Goal: Task Accomplishment & Management: Manage account settings

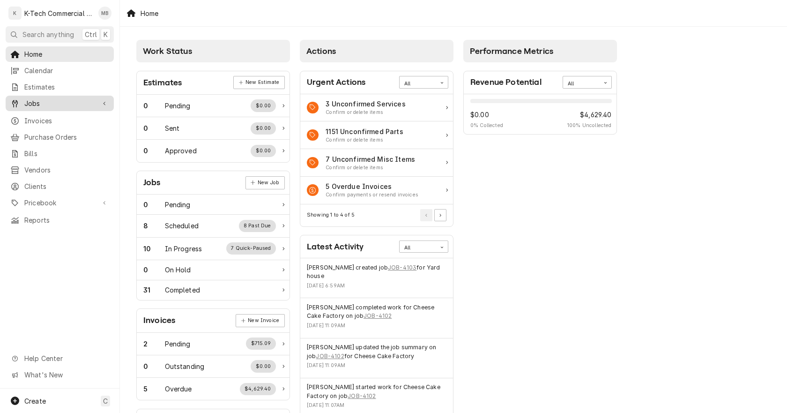
click at [23, 98] on div "Jobs" at bounding box center [52, 103] width 85 height 10
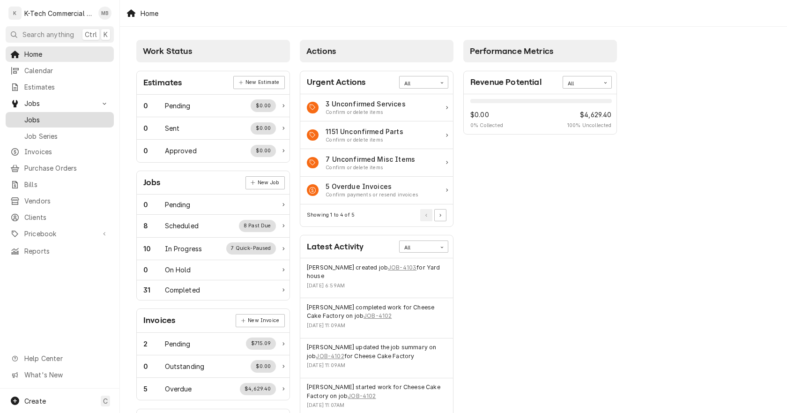
click at [48, 114] on div "Jobs" at bounding box center [59, 120] width 104 height 12
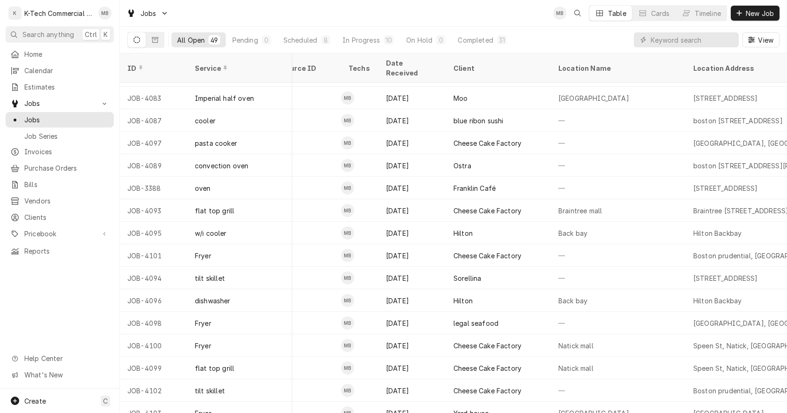
scroll to position [767, 517]
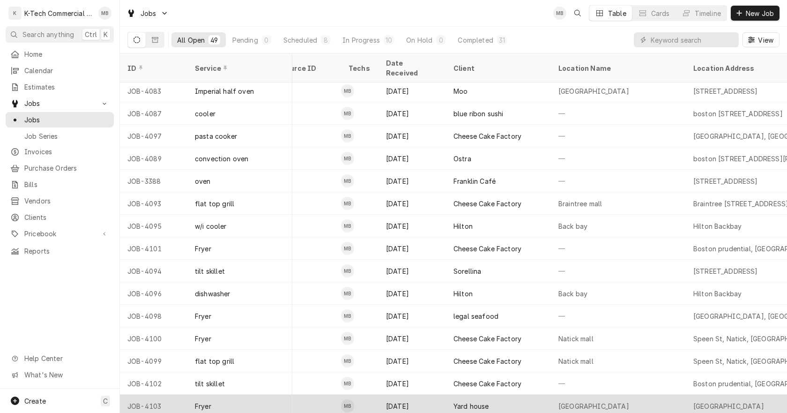
click at [494, 396] on div "Yard house" at bounding box center [498, 405] width 105 height 22
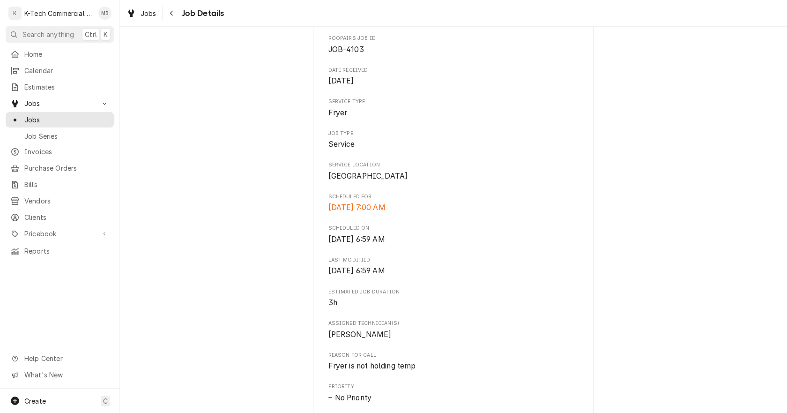
scroll to position [234, 0]
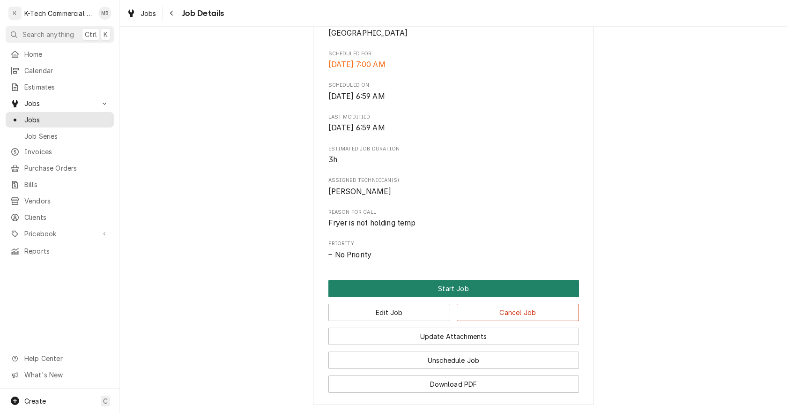
click at [453, 297] on button "Start Job" at bounding box center [453, 288] width 251 height 17
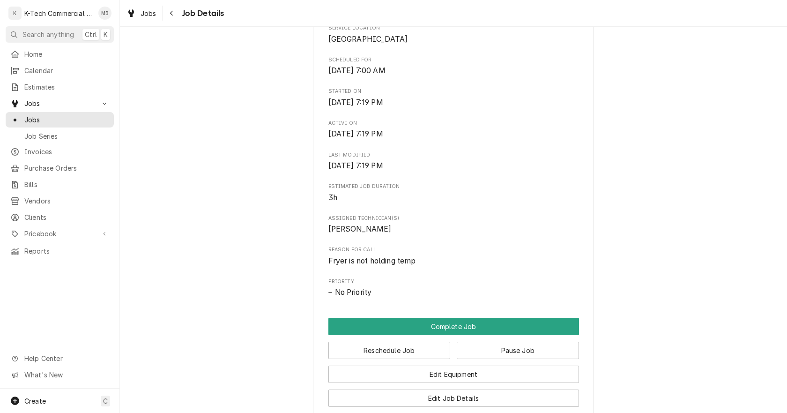
scroll to position [234, 0]
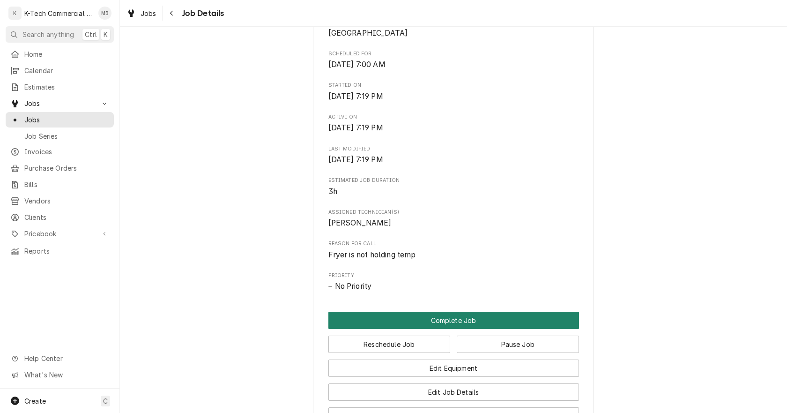
click at [448, 329] on button "Complete Job" at bounding box center [453, 320] width 251 height 17
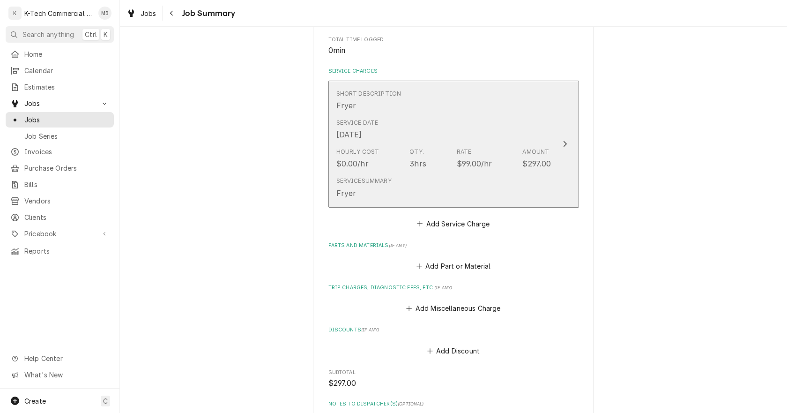
click at [416, 149] on div "Qty." at bounding box center [416, 152] width 15 height 8
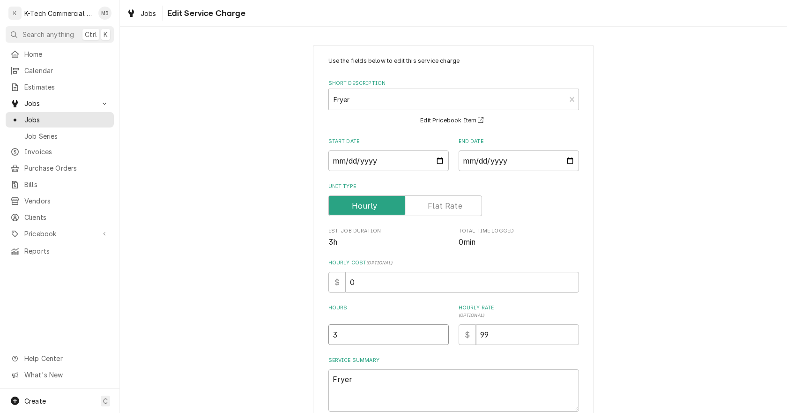
drag, startPoint x: 349, startPoint y: 330, endPoint x: 299, endPoint y: 341, distance: 50.3
click at [306, 341] on div "Use the fields below to edit this service charge Short Description Fryer Edit P…" at bounding box center [453, 265] width 667 height 456
type textarea "x"
type input "2"
click at [387, 388] on textarea "Fryer" at bounding box center [453, 390] width 251 height 42
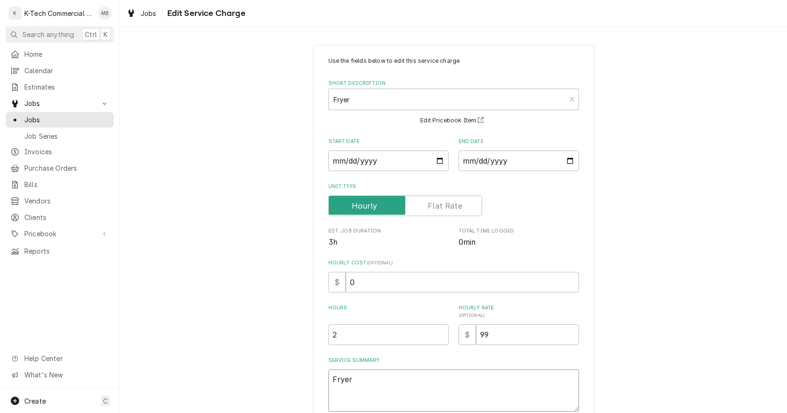
type textarea "x"
type textarea "Fryer"
type textarea "x"
type textarea "Fryer w"
type textarea "x"
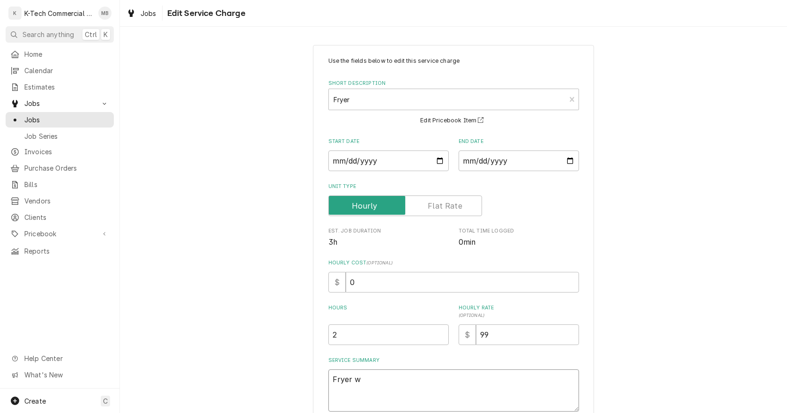
type textarea "Fryer wa"
type textarea "x"
type textarea "Fryer was"
type textarea "x"
type textarea "Fryer was"
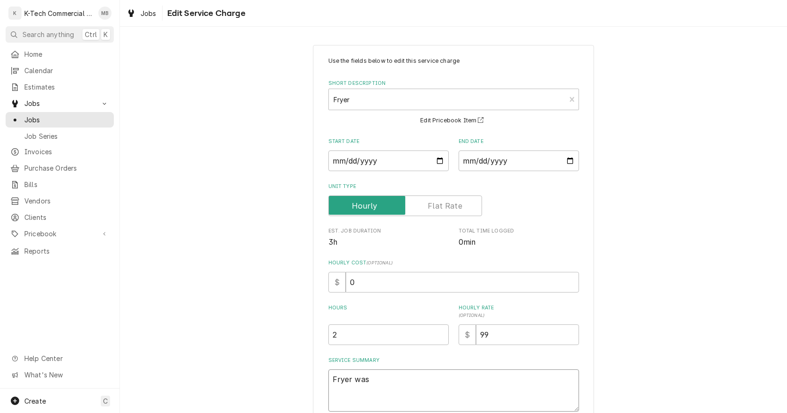
type textarea "x"
type textarea "Fryer was n"
type textarea "x"
type textarea "Fryer was no"
type textarea "x"
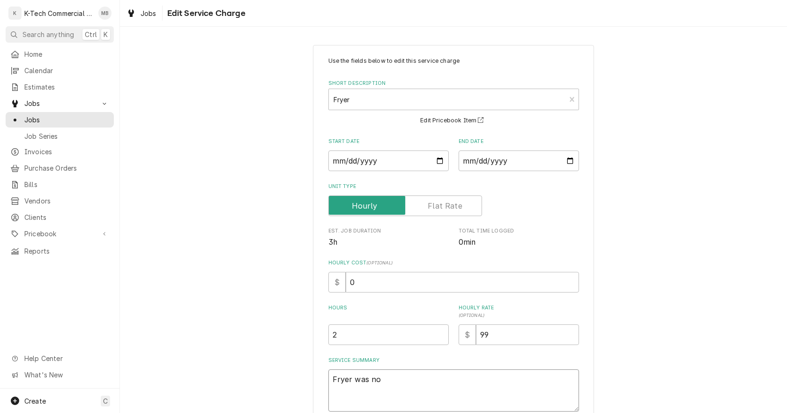
type textarea "Fryer was not"
type textarea "x"
type textarea "Fryer was not"
type textarea "x"
type textarea "Fryer was not h"
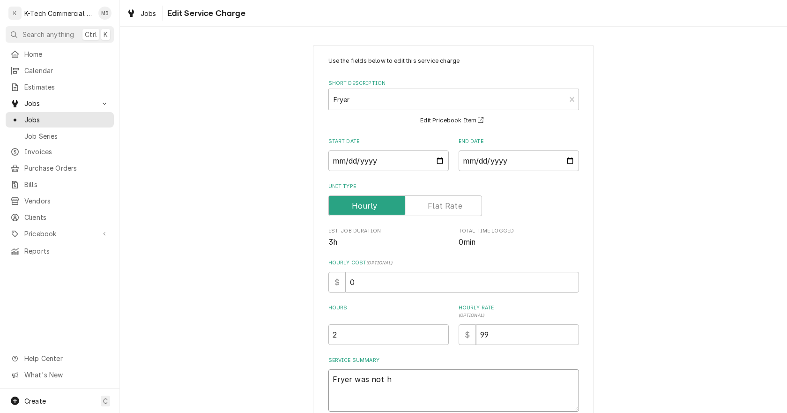
type textarea "x"
type textarea "Fryer was not ho"
type textarea "x"
type textarea "Fryer was not hol"
type textarea "x"
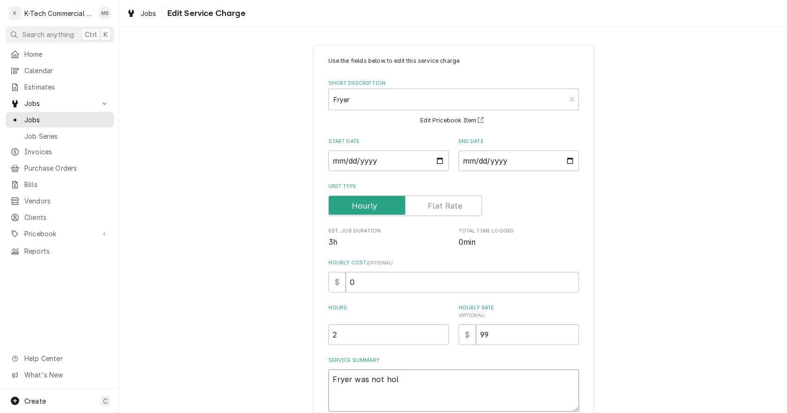
type textarea "Fryer was not hold"
type textarea "x"
type textarea "Fryer was not holdi"
type textarea "x"
type textarea "Fryer was not holdin"
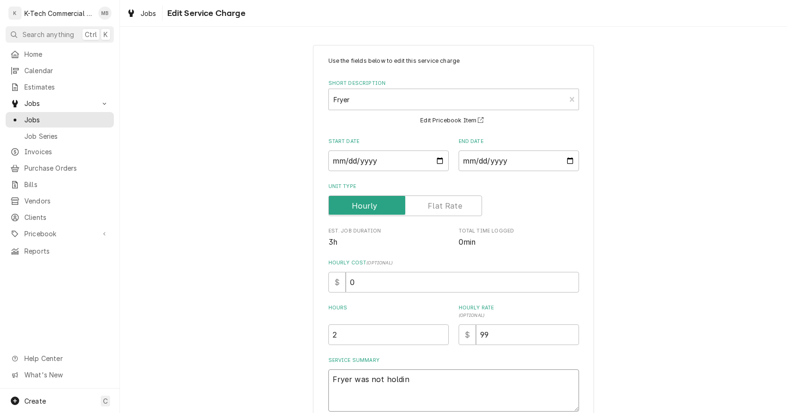
type textarea "x"
type textarea "Fryer was not holding"
type textarea "x"
type textarea "Fryer was not holding"
type textarea "x"
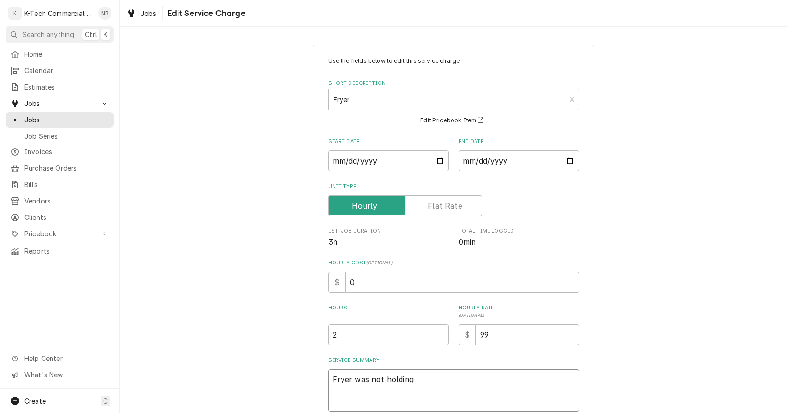
type textarea "Fryer was not holding t"
type textarea "x"
type textarea "Fryer was not holding te"
type textarea "x"
type textarea "Fryer was not holding tem"
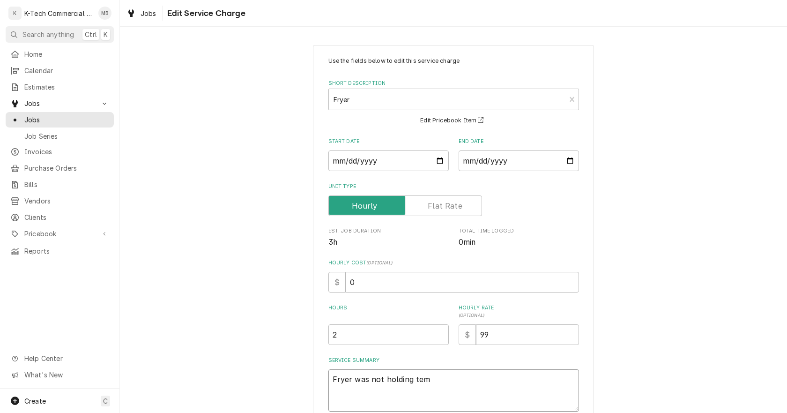
type textarea "x"
type textarea "Fryer was not holding temp"
type textarea "x"
type textarea "Fryer was not holding tem"
type textarea "x"
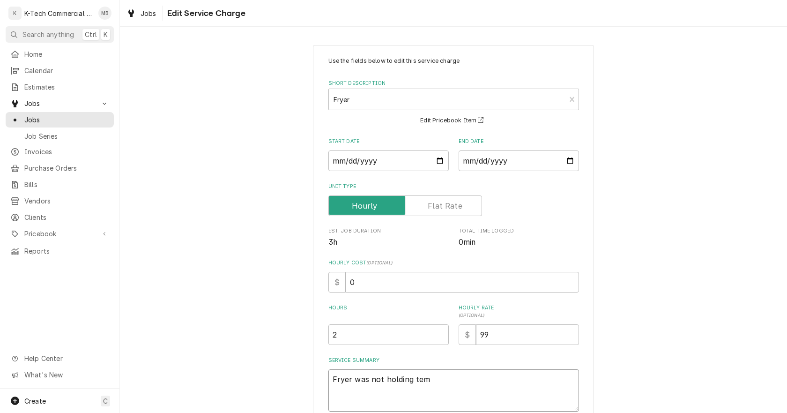
type textarea "Fryer was not holding te"
type textarea "x"
type textarea "Fryer was not holding t"
type textarea "x"
type textarea "Fryer was not holding"
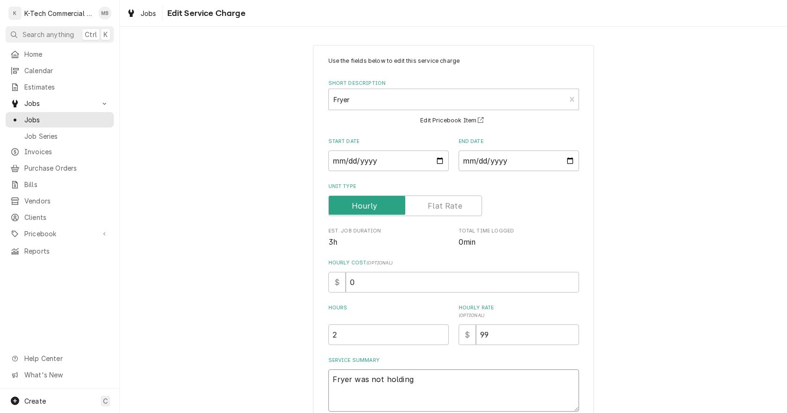
type textarea "x"
type textarea "Fryer was not holding"
type textarea "x"
type textarea "Fryer was not holdin"
type textarea "x"
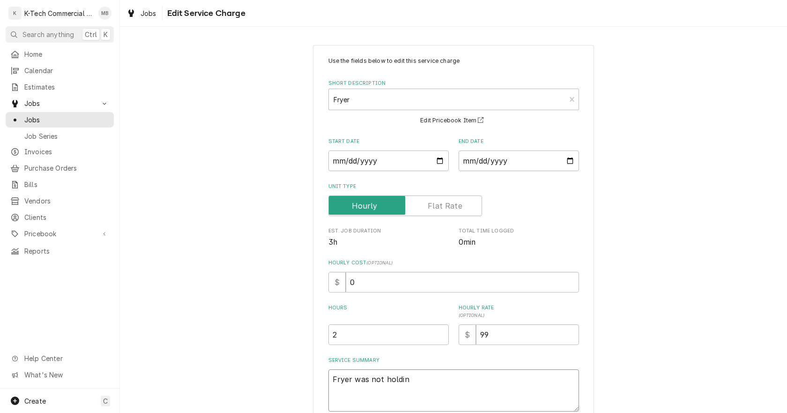
type textarea "Fryer was not holdi"
type textarea "x"
type textarea "Fryer was not hold"
type textarea "x"
type textarea "Fryer was not hol"
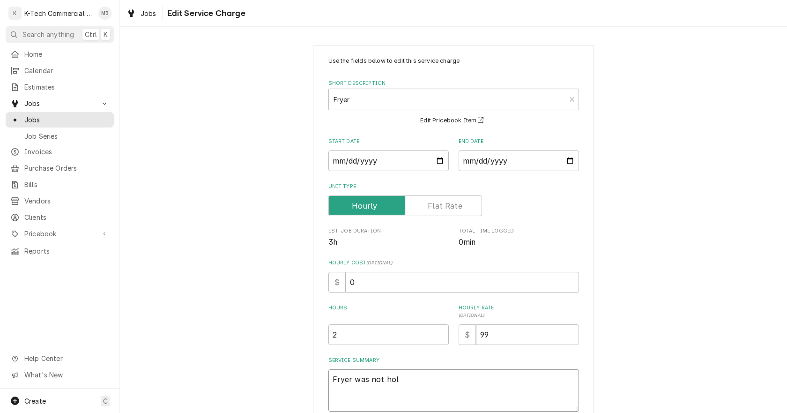
type textarea "x"
type textarea "Fryer was not ho"
type textarea "x"
type textarea "Fryer was not h"
type textarea "x"
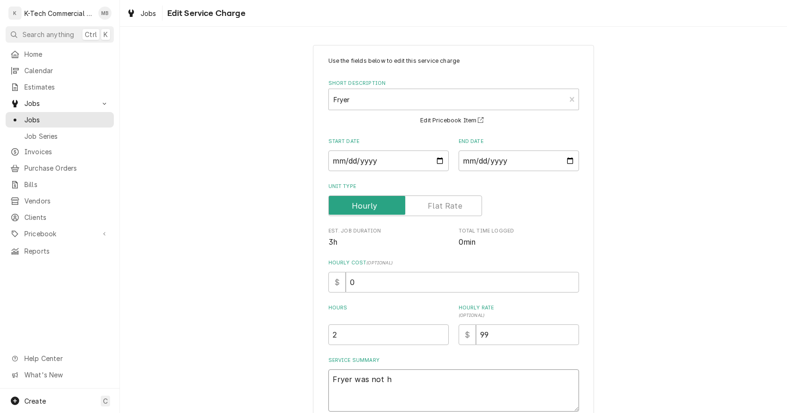
type textarea "Fryer was not"
type textarea "x"
type textarea "Fryer was not"
type textarea "x"
type textarea "Fryer was no"
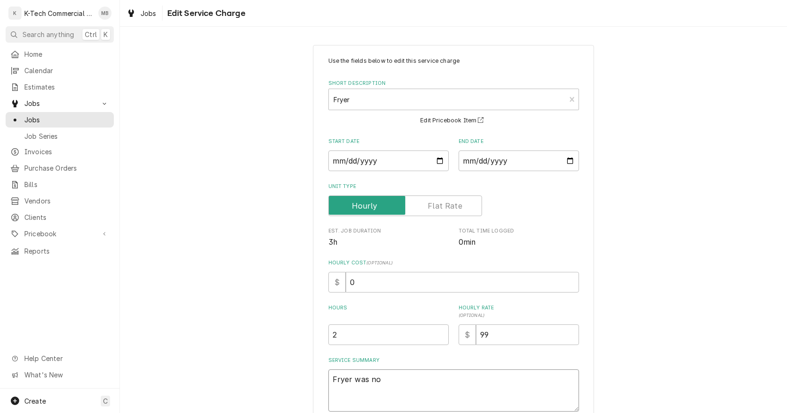
type textarea "x"
type textarea "Fryer was n"
type textarea "x"
type textarea "Fryer was"
type textarea "x"
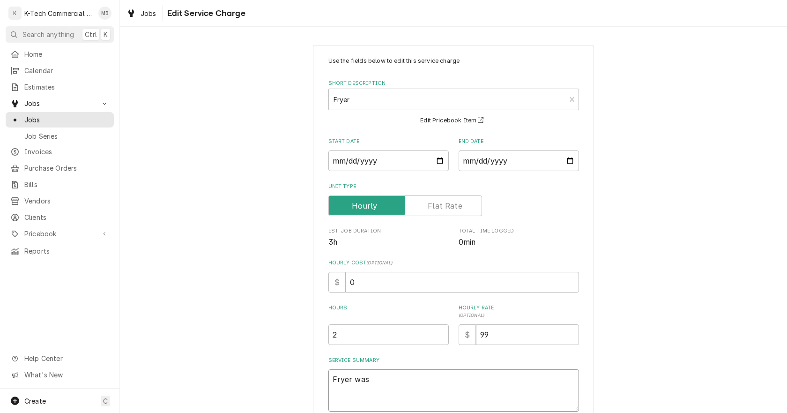
type textarea "Fryer was"
type textarea "x"
type textarea "Fryer wa"
type textarea "x"
type textarea "Fryer w"
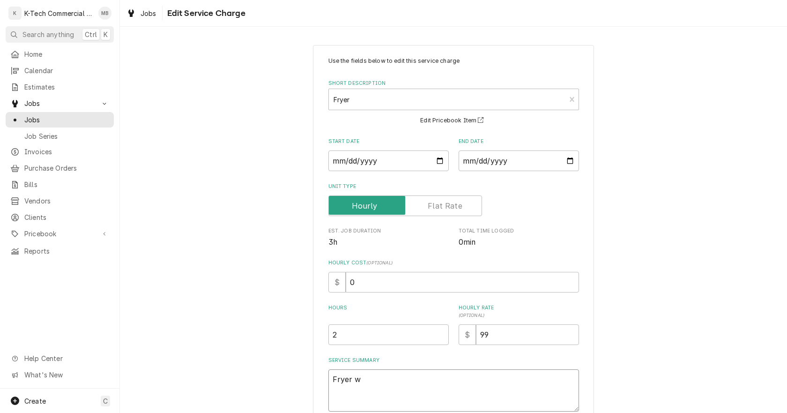
type textarea "x"
type textarea "Fryer"
type textarea "x"
type textarea "Fryer"
type textarea "x"
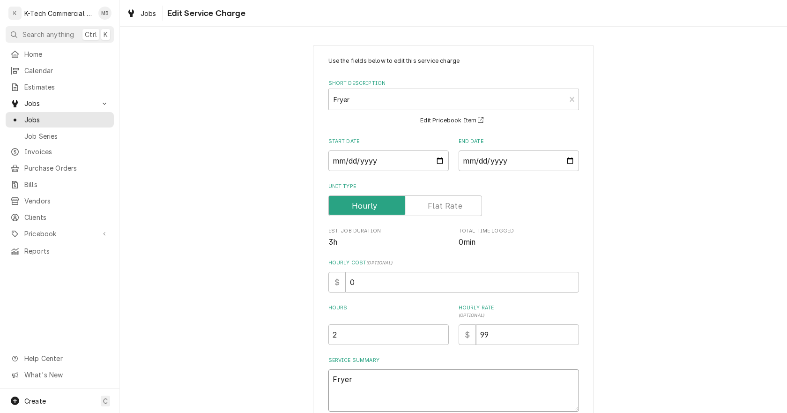
type textarea "Frye"
type textarea "x"
type textarea "Fry"
type textarea "x"
type textarea "Fr"
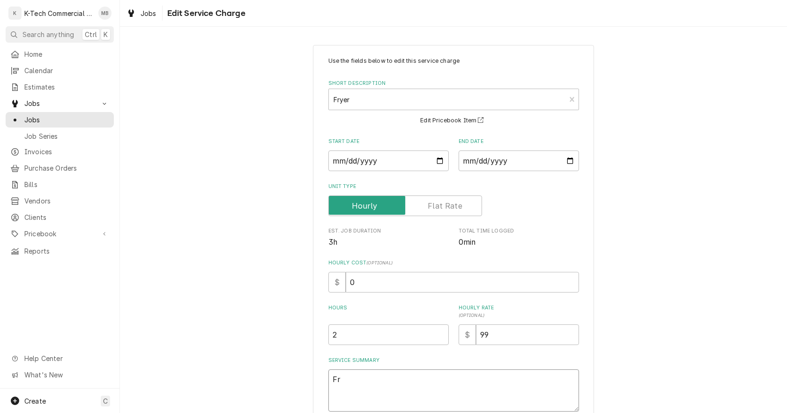
type textarea "x"
type textarea "F"
type textarea "x"
type textarea "R"
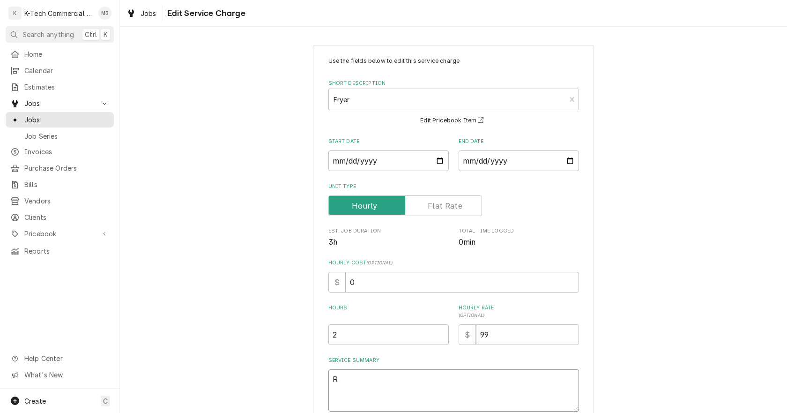
type textarea "x"
type textarea "Re"
type textarea "x"
type textarea "Rec"
type textarea "x"
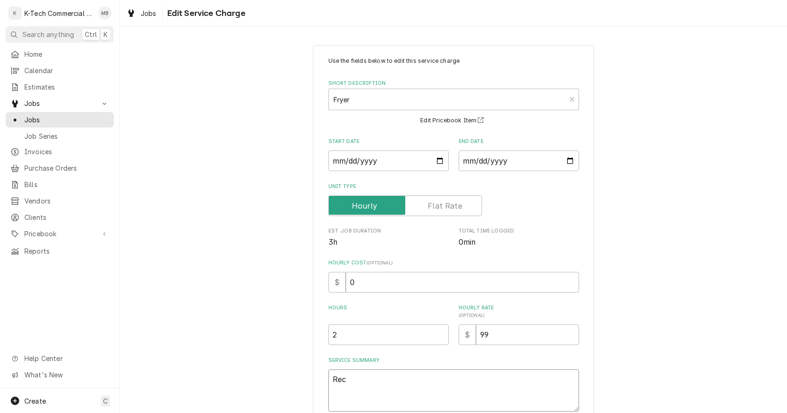
type textarea "Rece"
type textarea "x"
type textarea "Recei"
type textarea "x"
type textarea "Receiv"
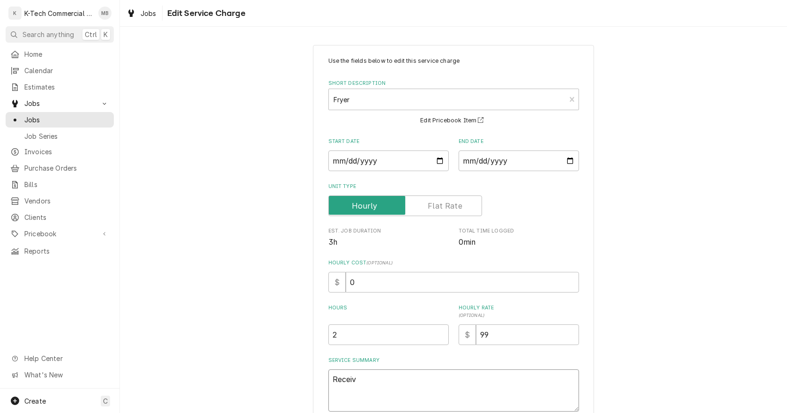
type textarea "x"
type textarea "Receive"
type textarea "x"
type textarea "Received"
type textarea "x"
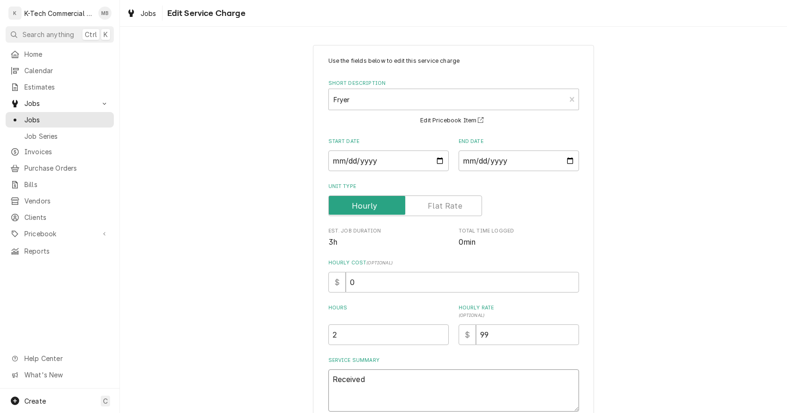
type textarea "Received"
type textarea "x"
type textarea "Received a"
type textarea "x"
type textarea "Received an"
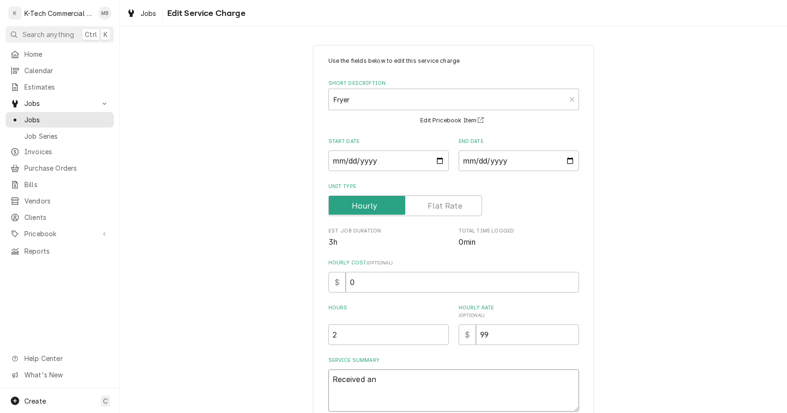
type textarea "x"
type textarea "Received an"
type textarea "x"
type textarea "Received an E"
type textarea "x"
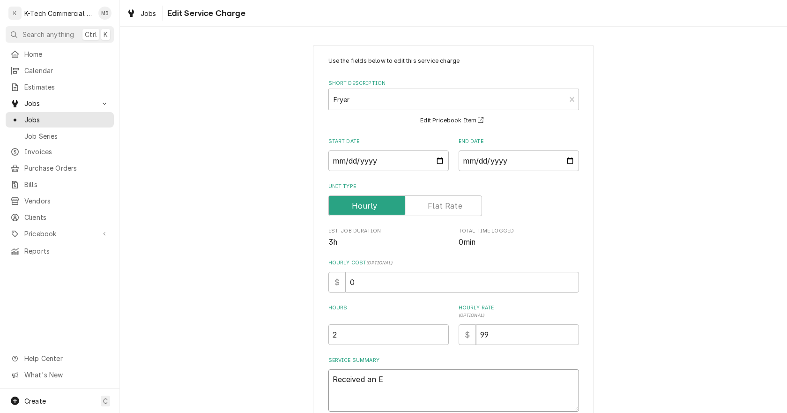
type textarea "Received an Em"
type textarea "x"
type textarea "Received an Eme"
type textarea "x"
type textarea "Received an Emer"
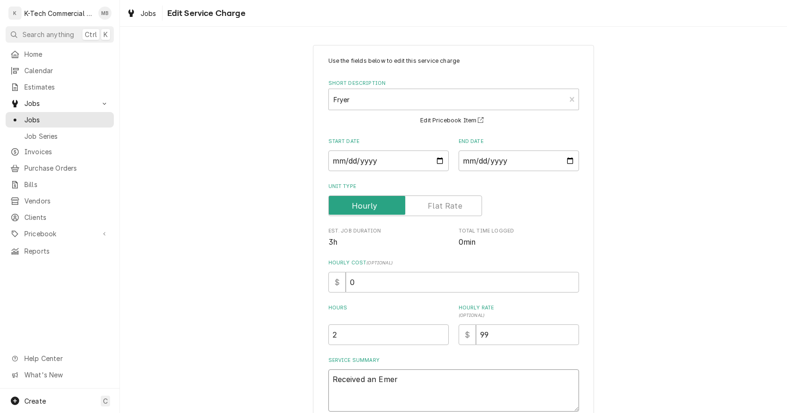
type textarea "x"
type textarea "Received an Emerg"
type textarea "x"
type textarea "Received an Emerge"
type textarea "x"
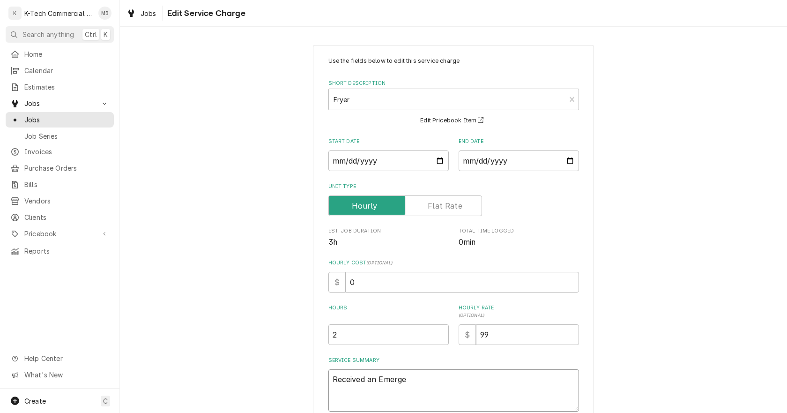
type textarea "Received an Emergen"
type textarea "x"
type textarea "Received an Emergenc"
type textarea "x"
type textarea "Received an Emergency"
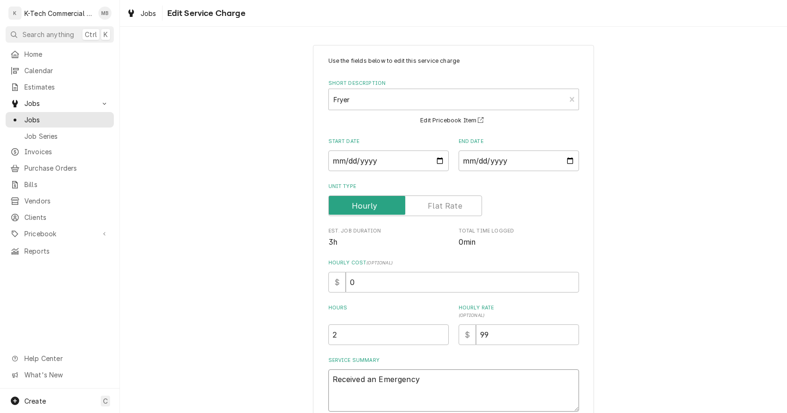
type textarea "x"
type textarea "Received an Emergency"
type textarea "x"
type textarea "Received an Emergency"
type textarea "x"
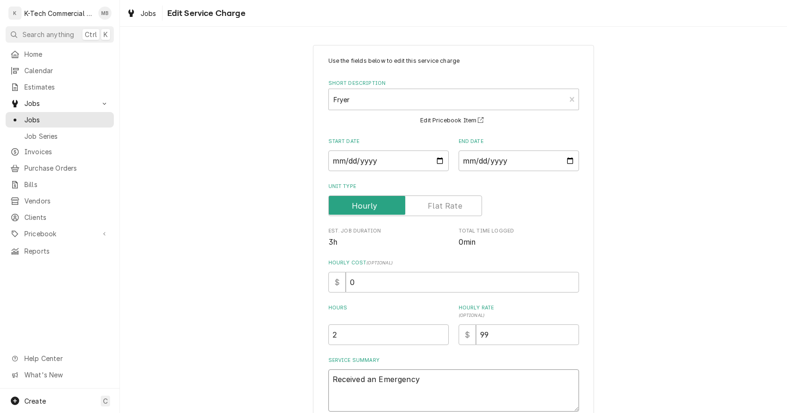
type textarea "Received an Emergenc"
type textarea "x"
type textarea "Received an Emergen"
type textarea "x"
type textarea "Received an Emerge"
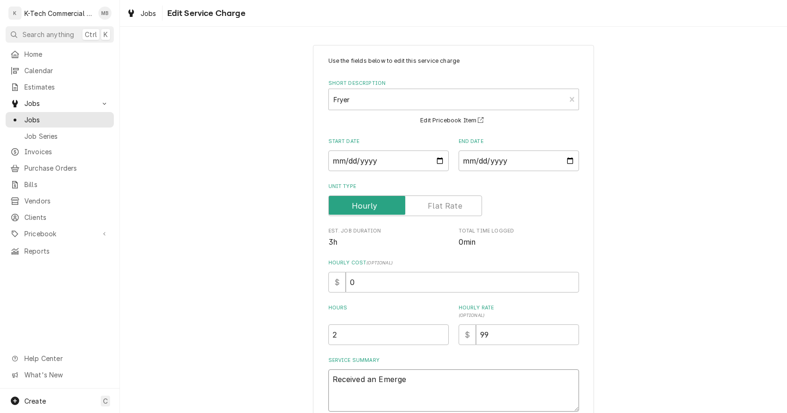
type textarea "x"
type textarea "Received an Emerg"
type textarea "x"
type textarea "Received an Emerge"
type textarea "x"
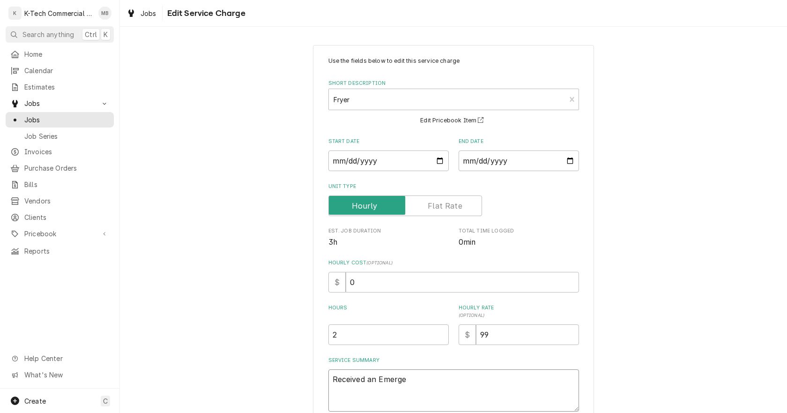
type textarea "Received an Emergen"
type textarea "x"
type textarea "Received an Emergenc"
type textarea "x"
type textarea "Received an Emergency"
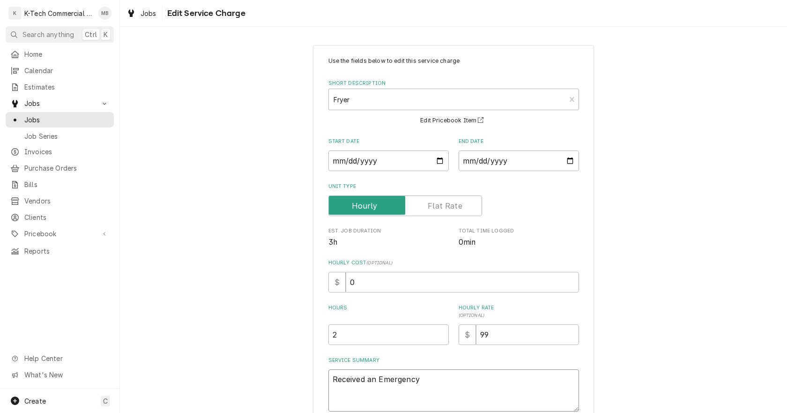
type textarea "x"
type textarea "Received an Emergency"
type textarea "x"
type textarea "Received an Emergency c"
type textarea "x"
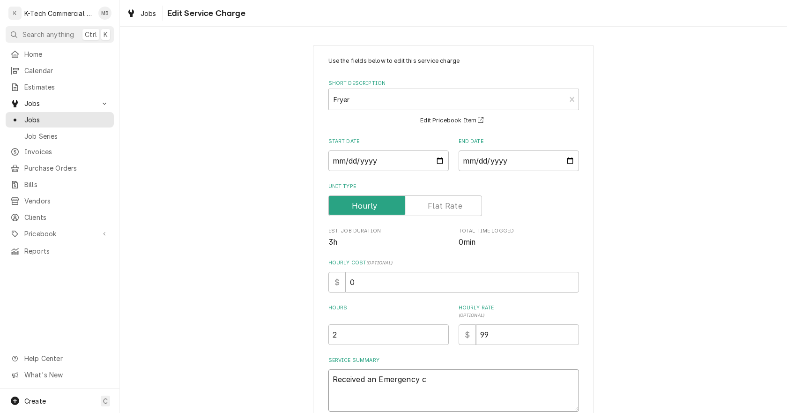
type textarea "Received an Emergency ca"
type textarea "x"
type textarea "Received an Emergency cal"
type textarea "x"
type textarea "Received an Emergency call"
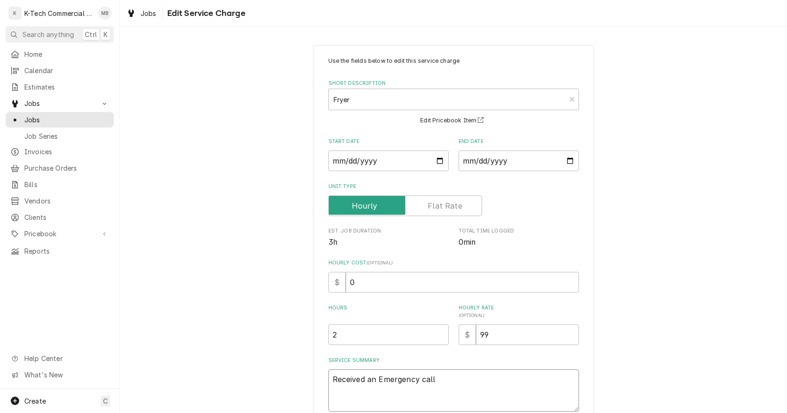
type textarea "x"
type textarea "Received an Emergency call"
type textarea "x"
type textarea "Received an Emergency call S"
type textarea "x"
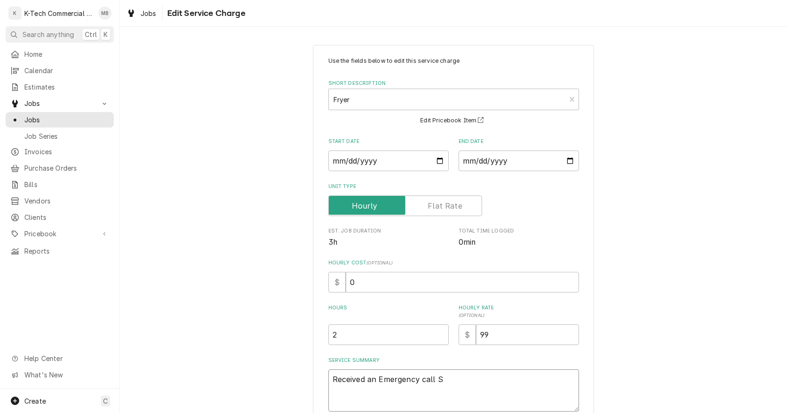
type textarea "Received an Emergency call SU"
type textarea "x"
type textarea "Received an Emergency call SUn"
type textarea "x"
type textarea "Received an Emergency call SUnd"
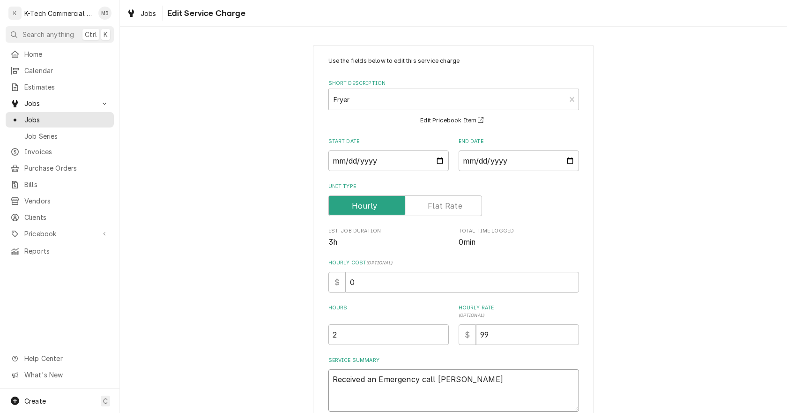
type textarea "x"
type textarea "Received an Emergency call SUn"
type textarea "x"
type textarea "Received an Emergency call SU"
type textarea "x"
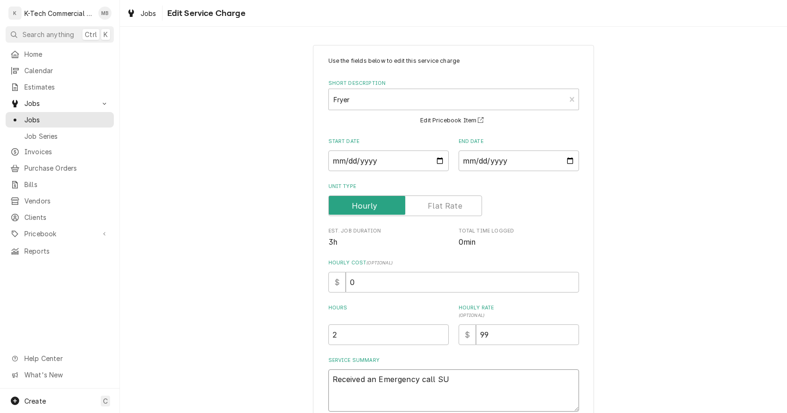
type textarea "Received an Emergency call S"
type textarea "x"
type textarea "Received an Emergency call Su"
type textarea "x"
type textarea "Received an Emergency call Sun"
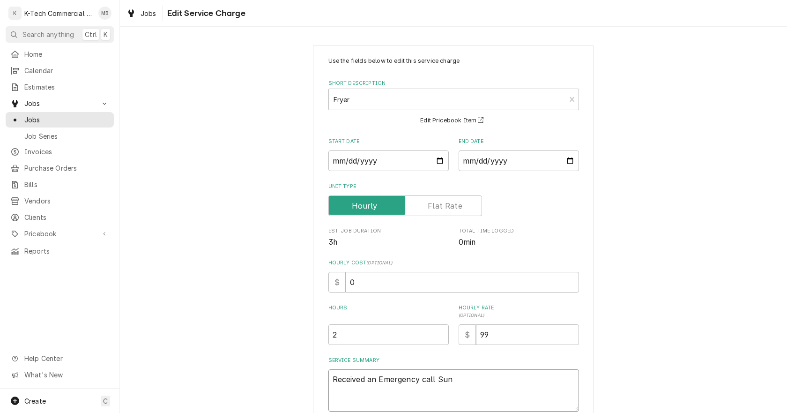
type textarea "x"
type textarea "Received an Emergency call Sund"
type textarea "x"
type textarea "Received an Emergency call Sunda"
type textarea "x"
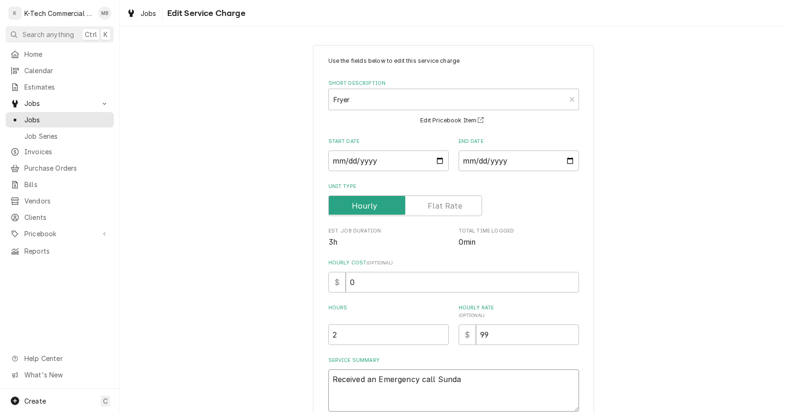
type textarea "Received an Emergency call Sunday"
type textarea "x"
type textarea "Received an Emergency call Sunday"
type textarea "x"
type textarea "Received an Emergency call Sunday m"
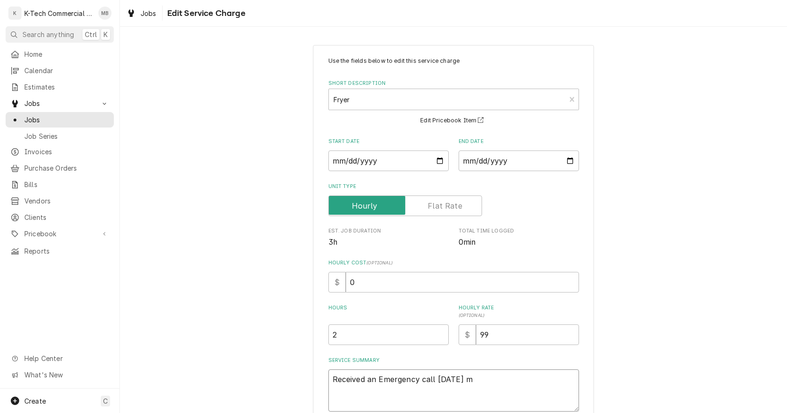
type textarea "x"
type textarea "Received an Emergency call Sunday mo"
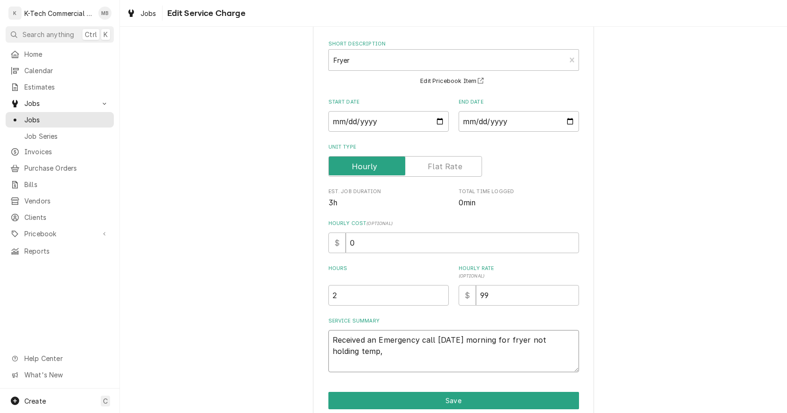
scroll to position [80, 0]
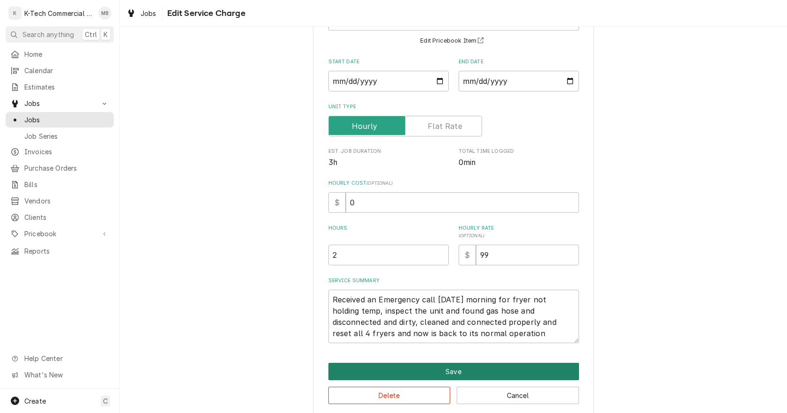
click at [415, 373] on button "Save" at bounding box center [453, 371] width 251 height 17
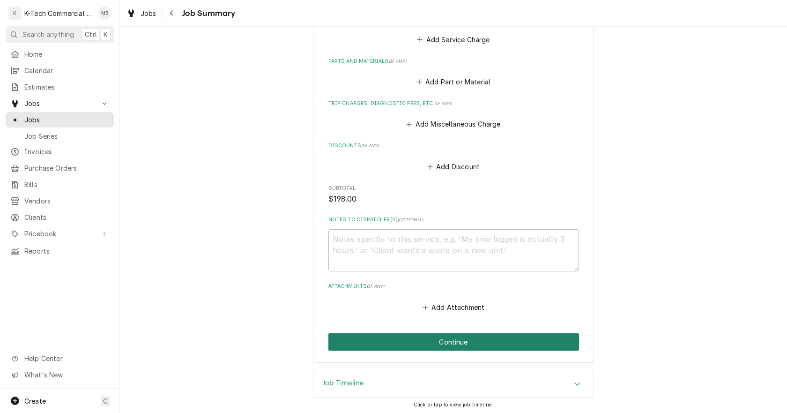
scroll to position [419, 0]
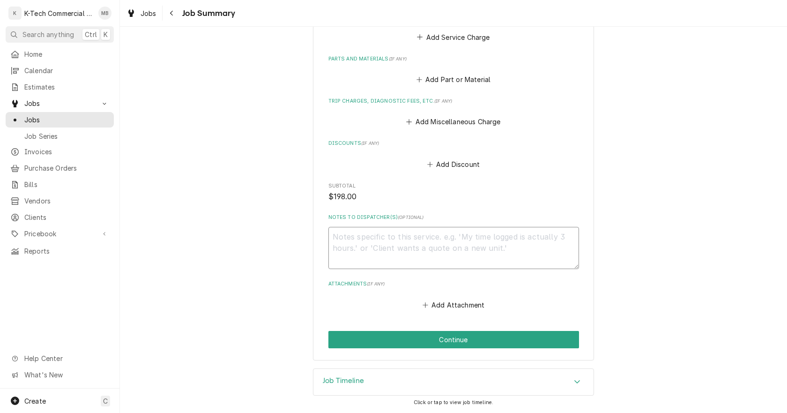
click at [438, 250] on textarea "Notes to Dispatcher(s) ( optional )" at bounding box center [453, 248] width 251 height 42
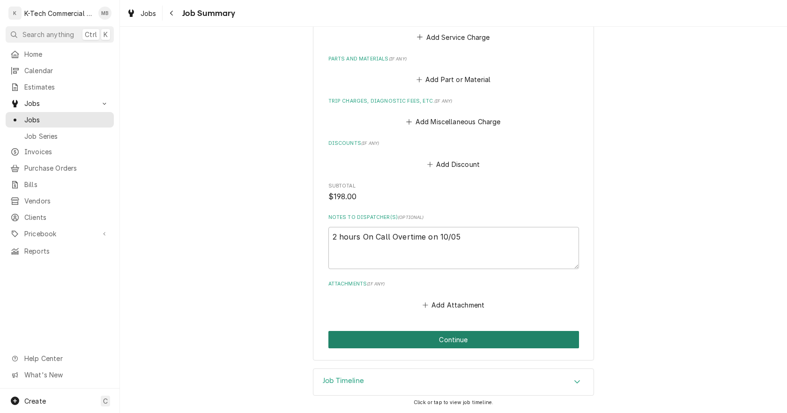
click at [481, 335] on button "Continue" at bounding box center [453, 339] width 251 height 17
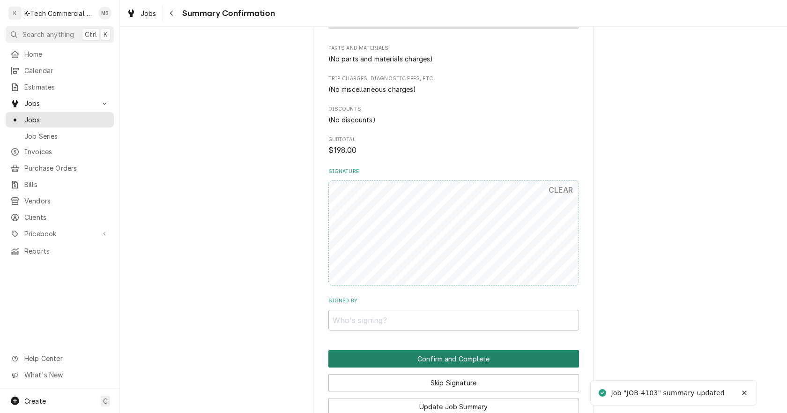
scroll to position [441, 0]
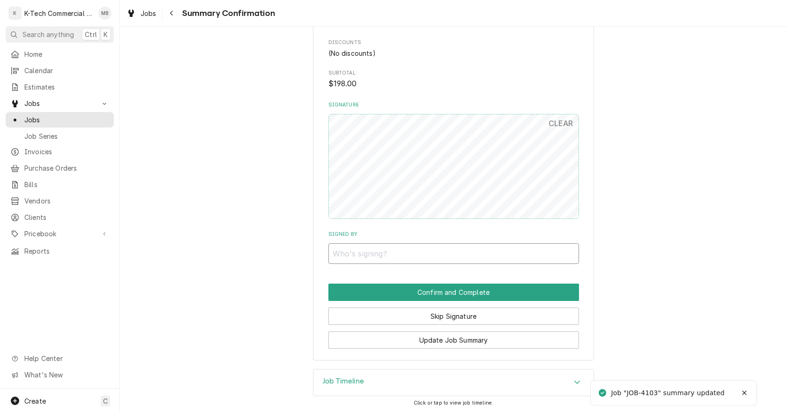
click at [458, 252] on input "Signed By" at bounding box center [453, 253] width 251 height 21
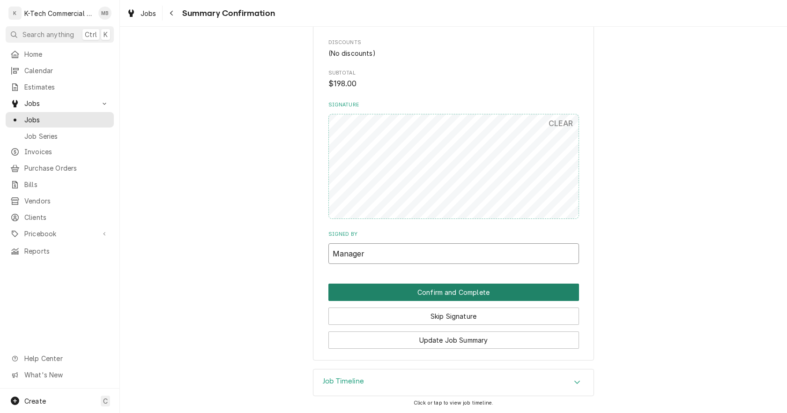
type input "Manager"
click at [456, 290] on button "Confirm and Complete" at bounding box center [453, 291] width 251 height 17
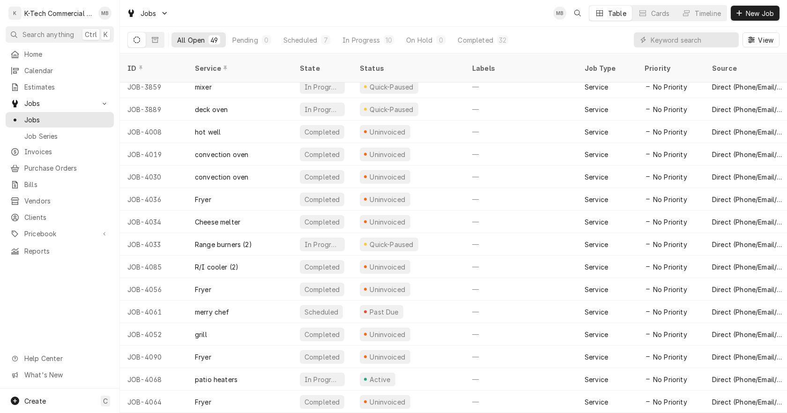
scroll to position [112, 0]
